Goal: Navigation & Orientation: Find specific page/section

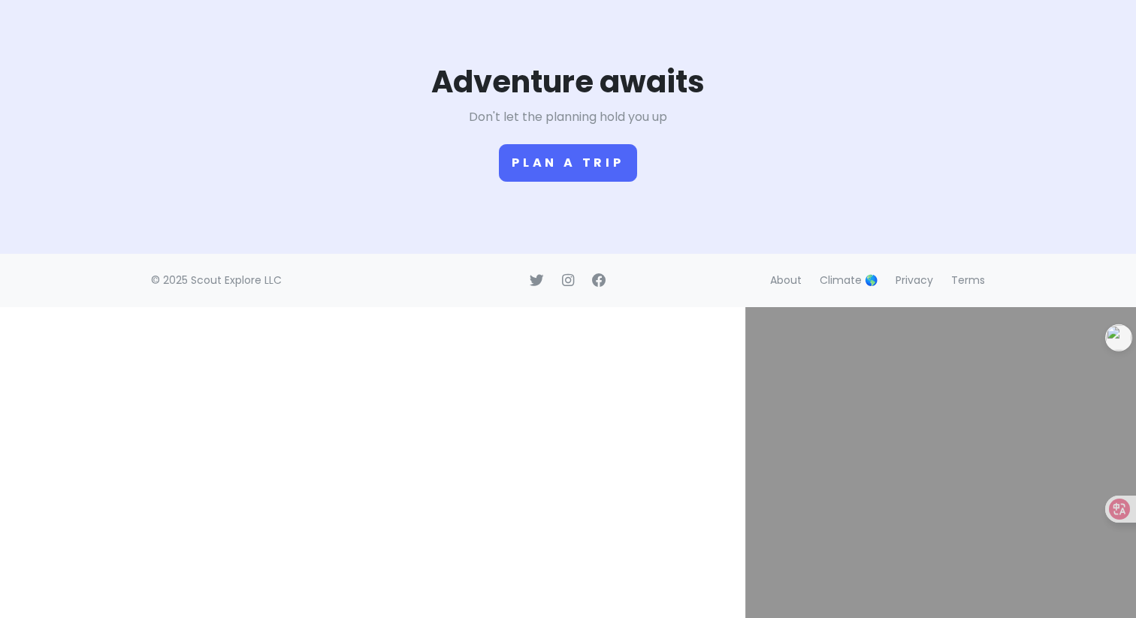
scroll to position [2461, 0]
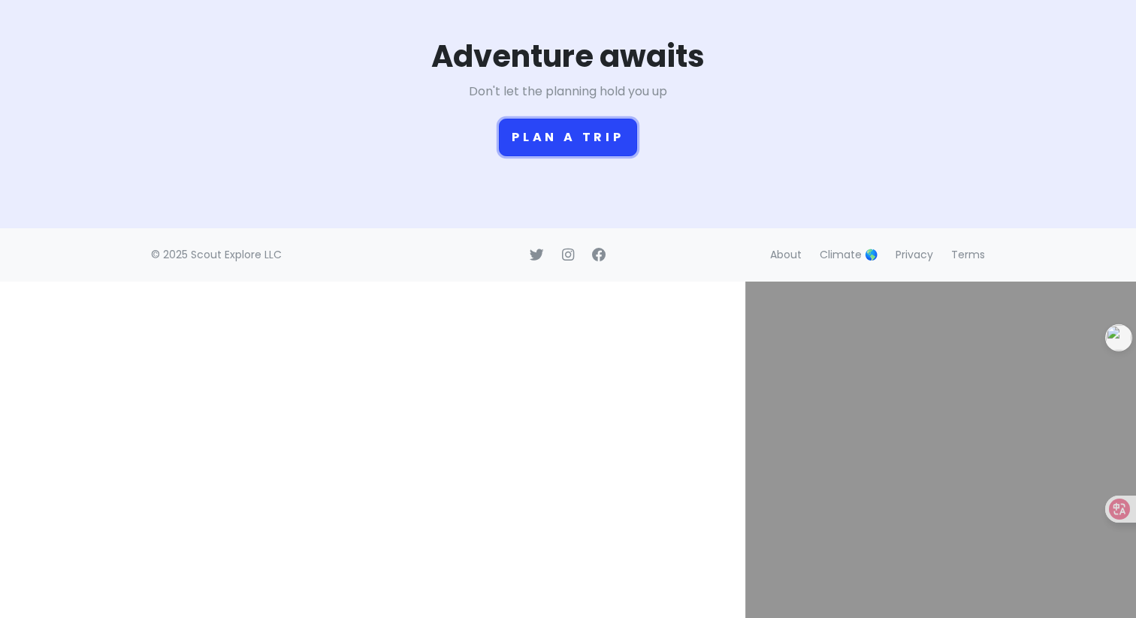
click at [514, 156] on button "Plan a trip" at bounding box center [568, 138] width 138 height 38
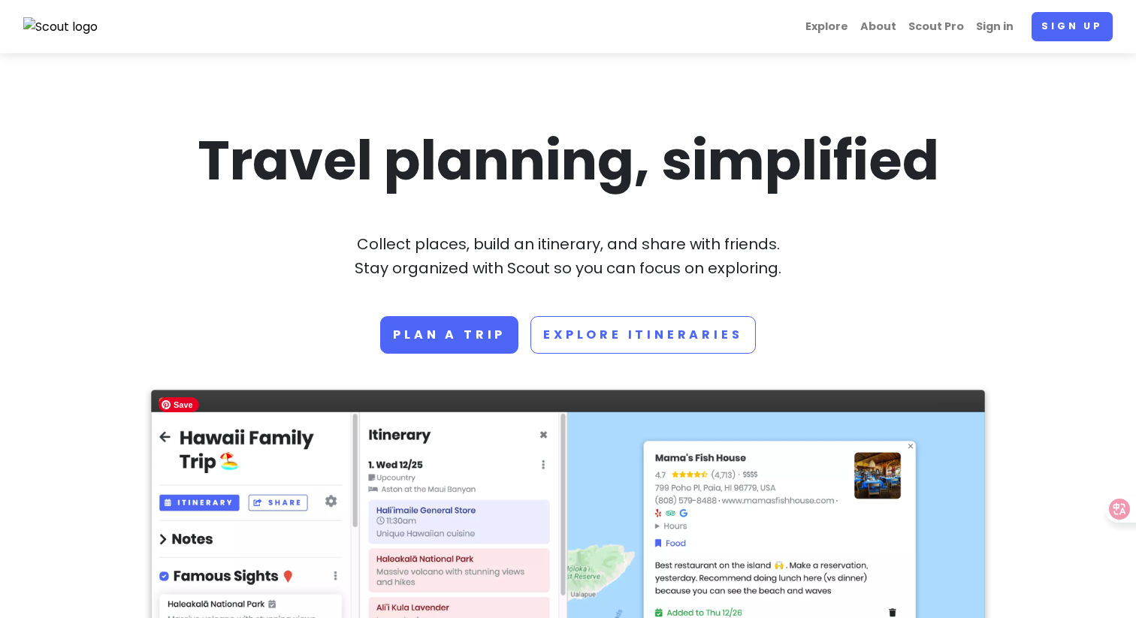
scroll to position [119, 0]
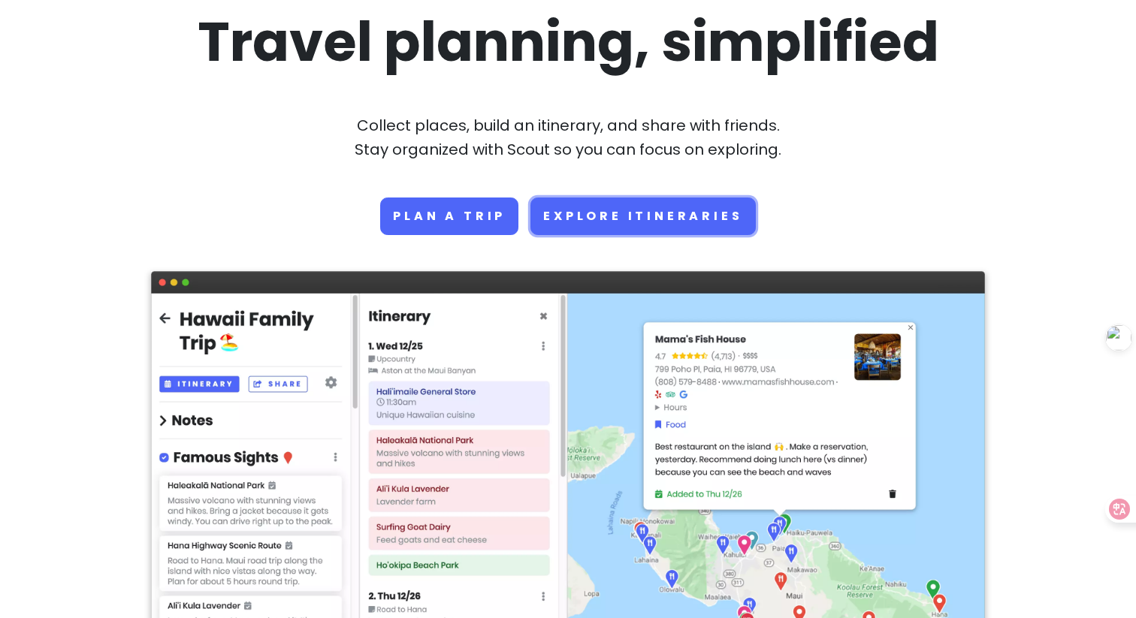
click at [598, 222] on link "Explore Itineraries" at bounding box center [642, 217] width 225 height 38
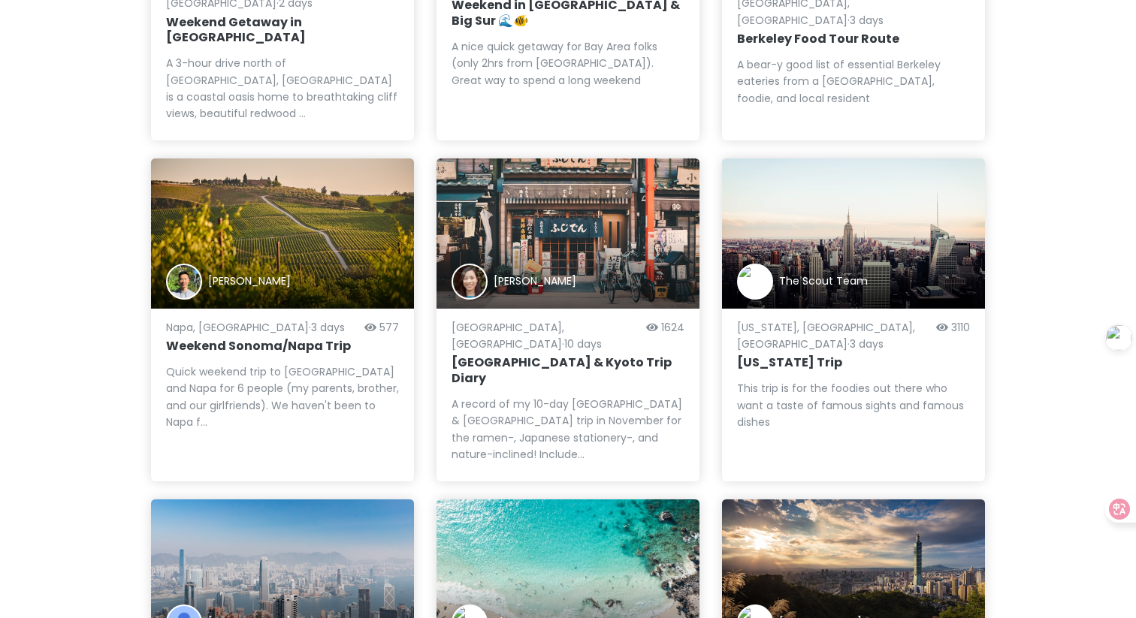
scroll to position [746, 0]
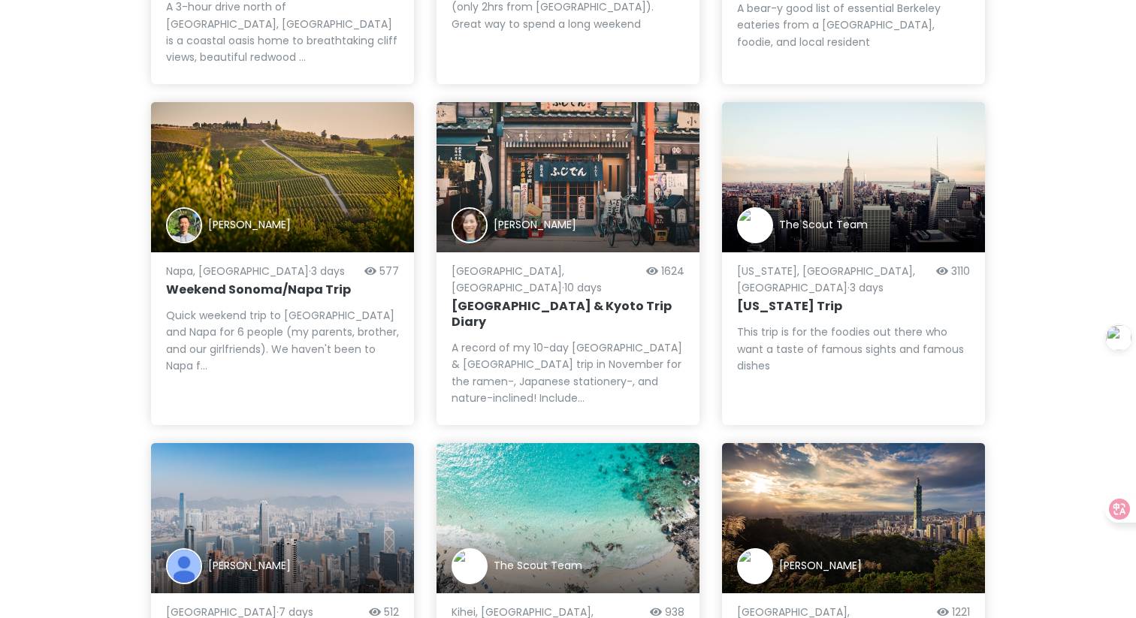
click at [579, 207] on div "Kristen Lee" at bounding box center [567, 225] width 233 height 36
